Goal: Download file/media

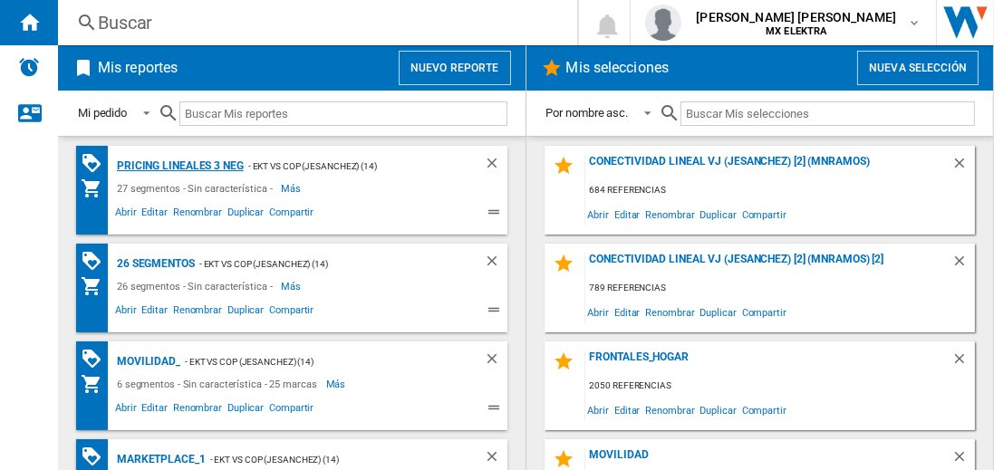
click at [179, 165] on div "Pricing lineales 3 neg" at bounding box center [177, 166] width 131 height 23
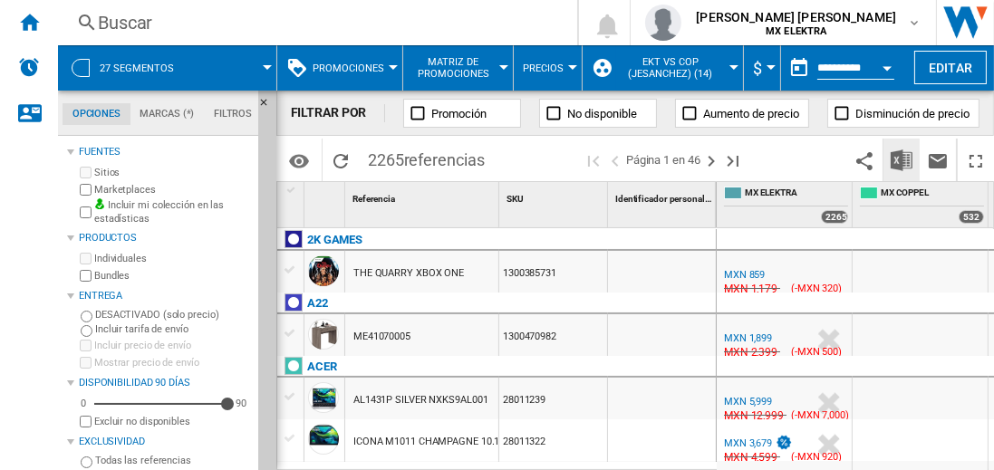
click at [902, 159] on img "Descargar en Excel" at bounding box center [901, 160] width 22 height 22
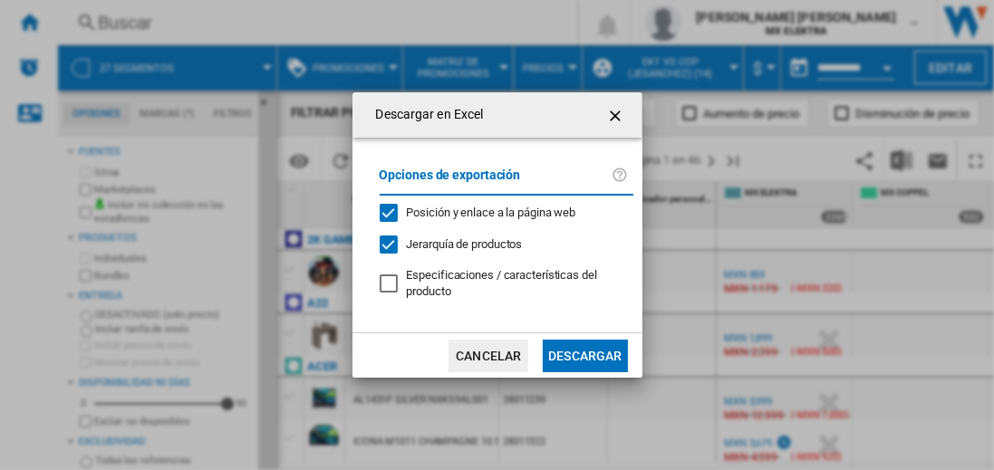
click at [584, 353] on button "Descargar" at bounding box center [585, 356] width 84 height 33
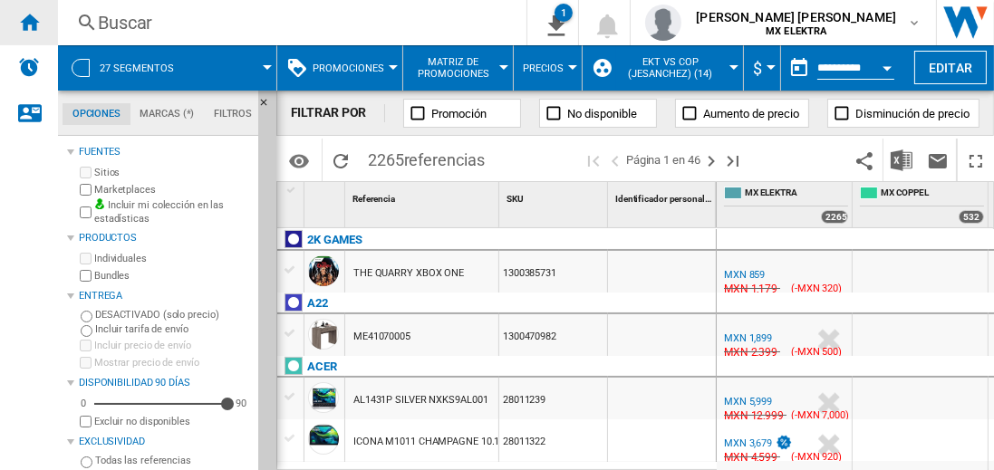
click at [29, 22] on ng-md-icon "Inicio" at bounding box center [29, 22] width 22 height 22
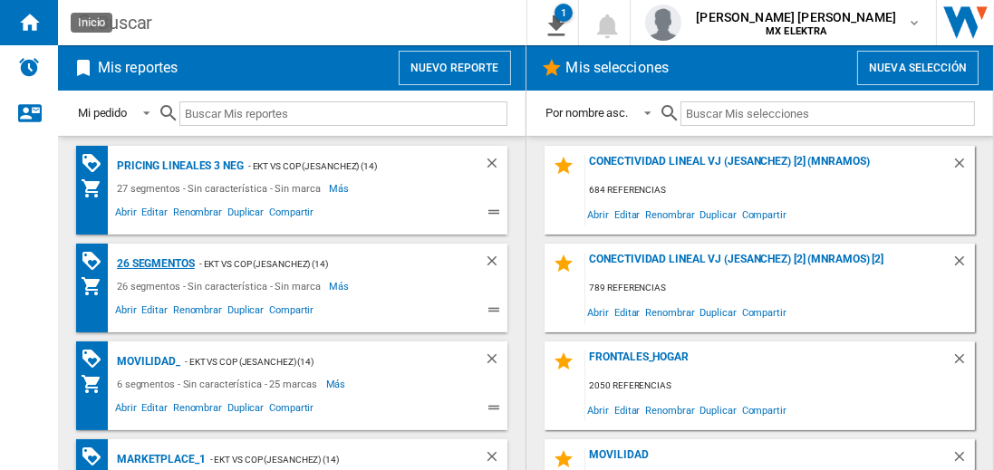
click at [157, 262] on div "26 segmentos" at bounding box center [153, 264] width 82 height 23
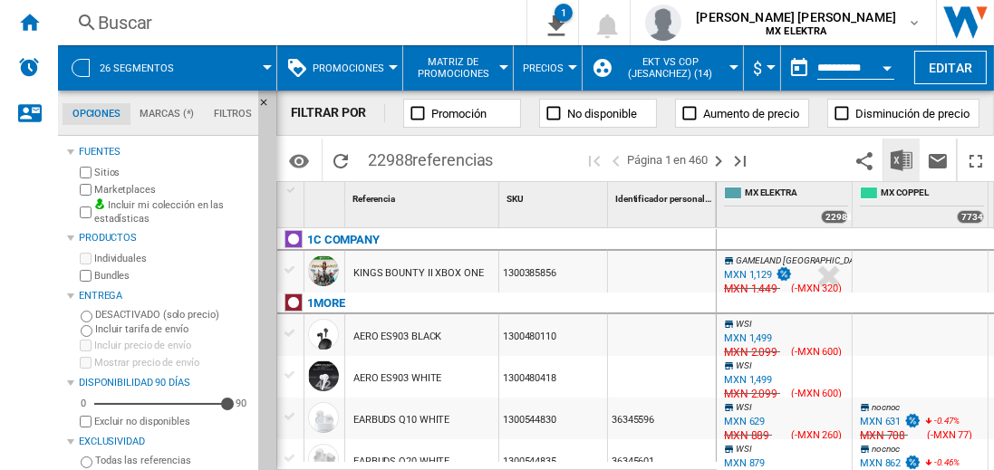
click at [902, 159] on img "Descargar en Excel" at bounding box center [901, 160] width 22 height 22
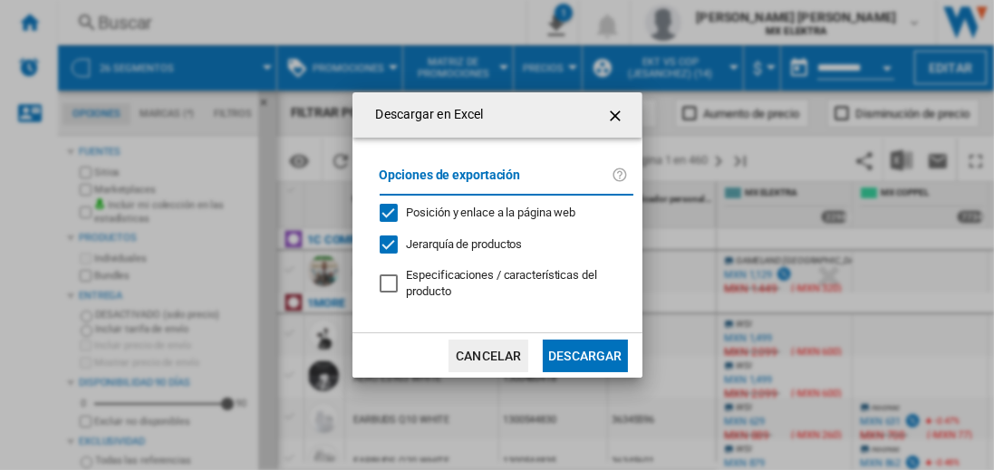
click at [584, 353] on button "Descargar" at bounding box center [585, 356] width 84 height 33
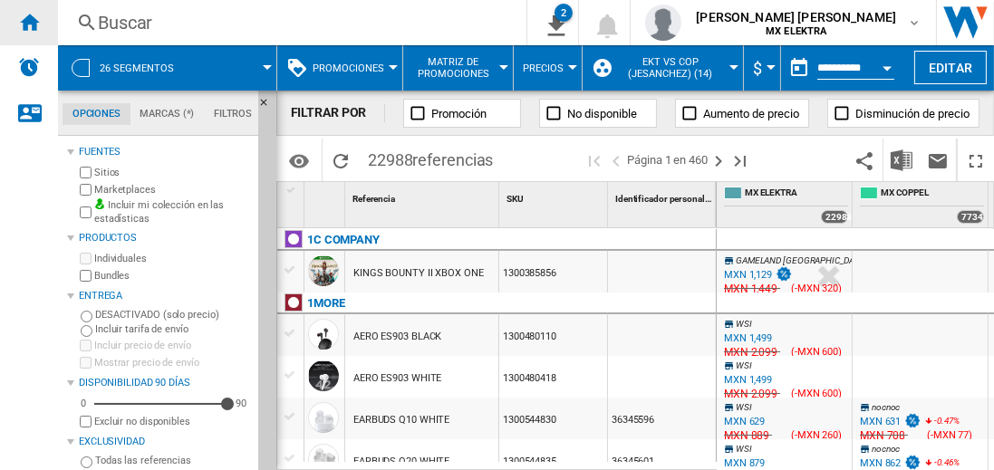
click at [29, 22] on ng-md-icon "Inicio" at bounding box center [29, 22] width 22 height 22
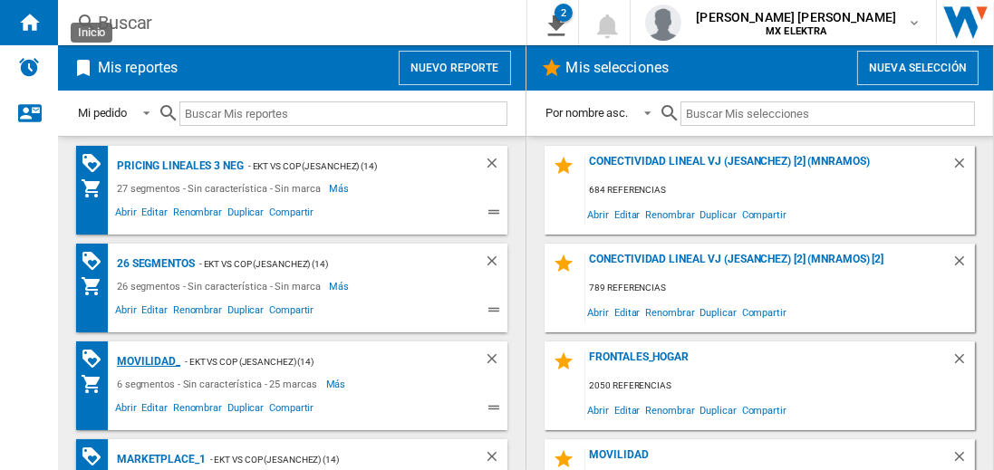
click at [145, 360] on div "MOVILIDAD_" at bounding box center [146, 362] width 68 height 23
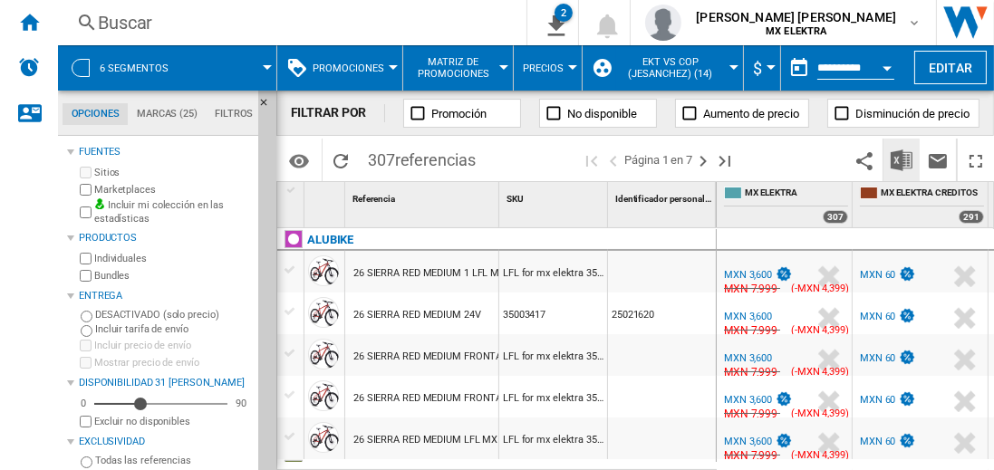
click at [902, 159] on img "Descargar en Excel" at bounding box center [901, 160] width 22 height 22
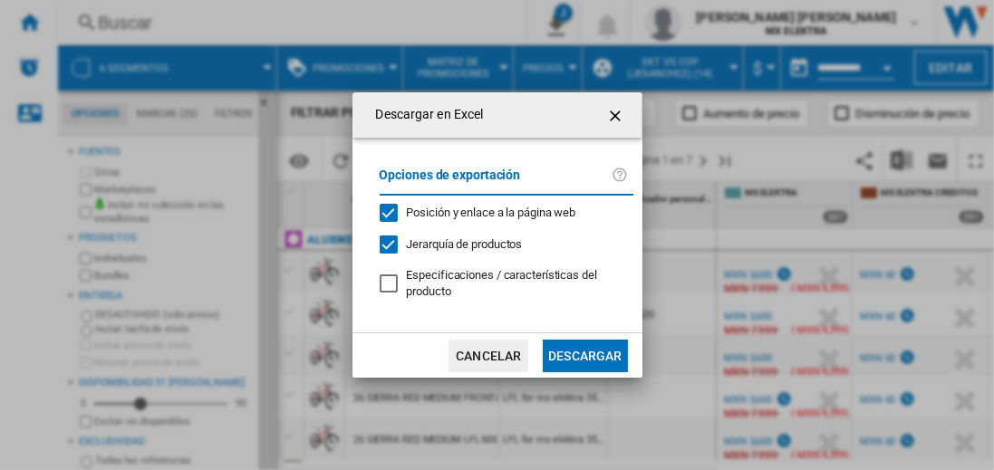
click at [584, 353] on button "Descargar" at bounding box center [585, 356] width 84 height 33
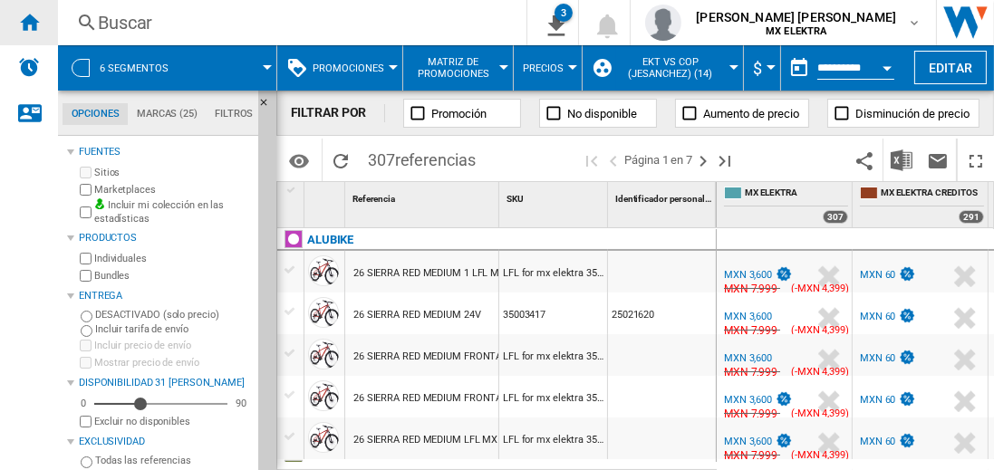
click at [29, 22] on ng-md-icon "Inicio" at bounding box center [29, 22] width 22 height 22
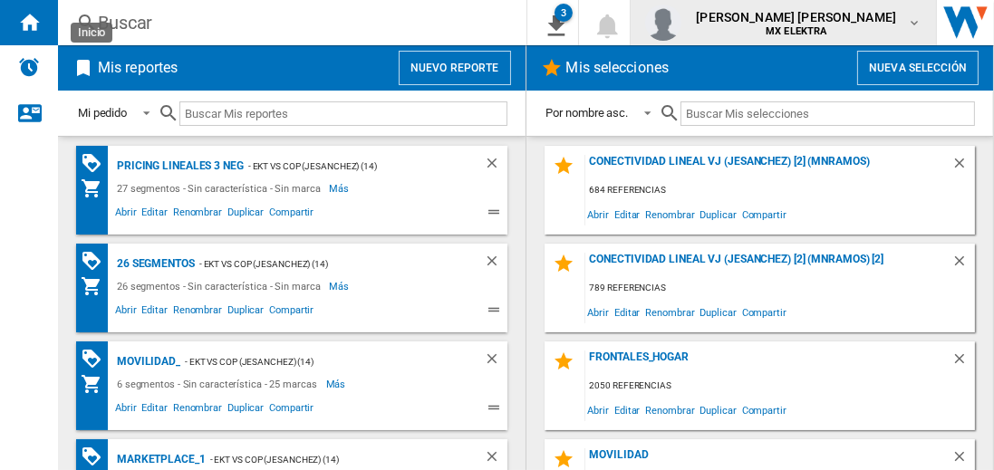
click at [813, 23] on span "juan carlos romero marta" at bounding box center [796, 17] width 200 height 18
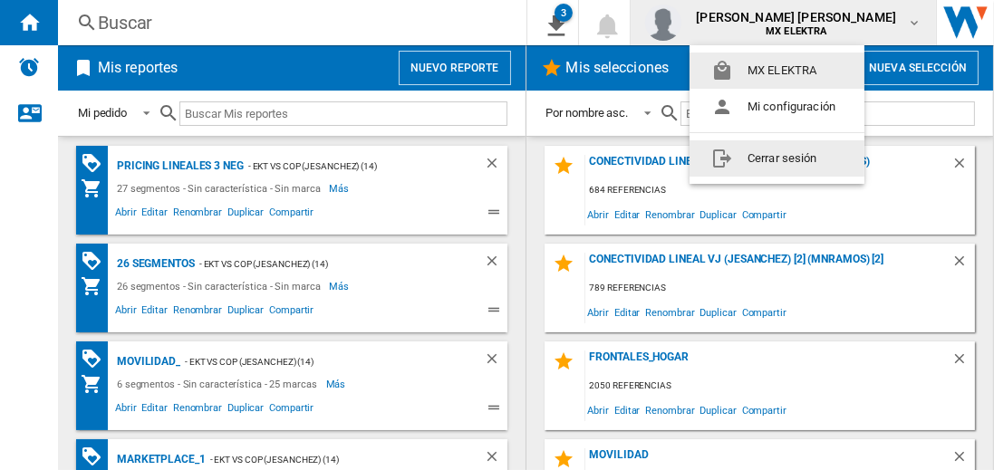
click at [776, 158] on button "Cerrar sesión" at bounding box center [776, 158] width 175 height 36
